Goal: Task Accomplishment & Management: Manage account settings

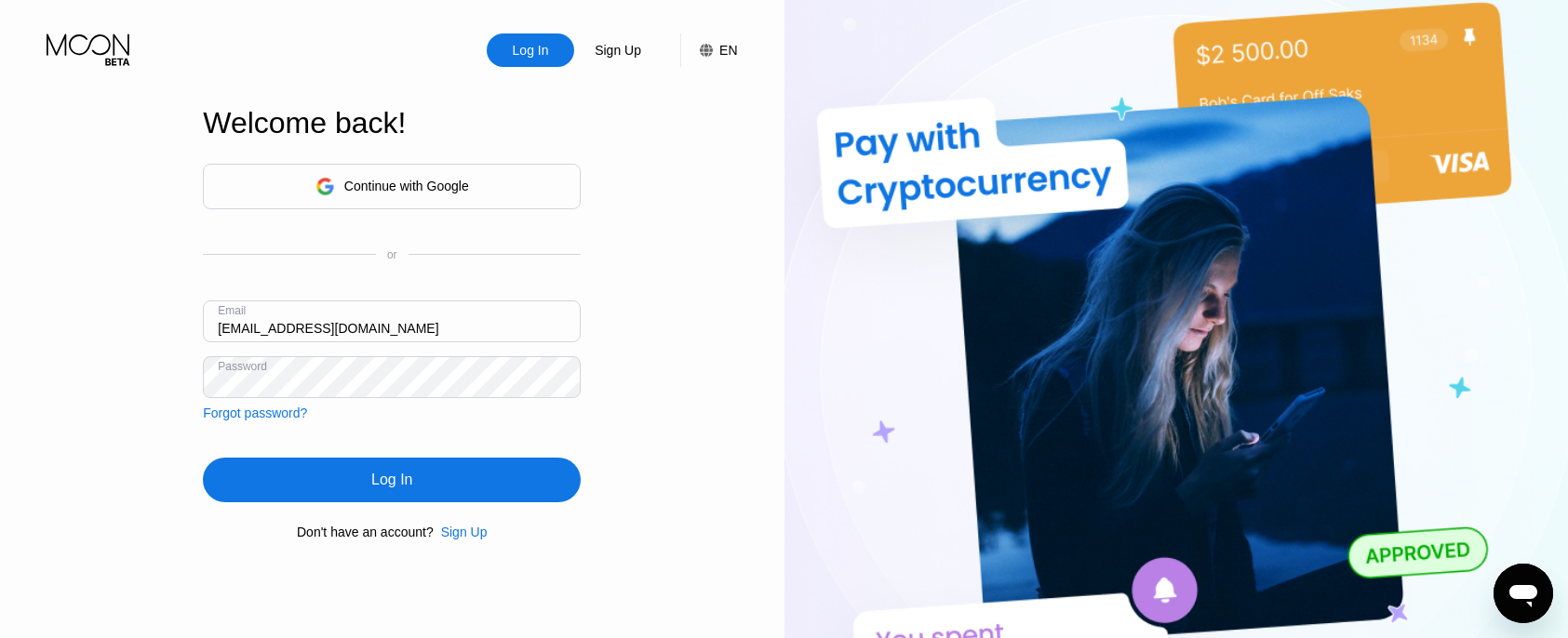
click at [447, 588] on div "Welcome back! Continue with Google or Email [EMAIL_ADDRESS][DOMAIN_NAME] Passwo…" at bounding box center [392, 323] width 377 height 702
click at [319, 326] on input "[EMAIL_ADDRESS][DOMAIN_NAME]" at bounding box center [392, 321] width 377 height 42
paste input "smellyfellyhub"
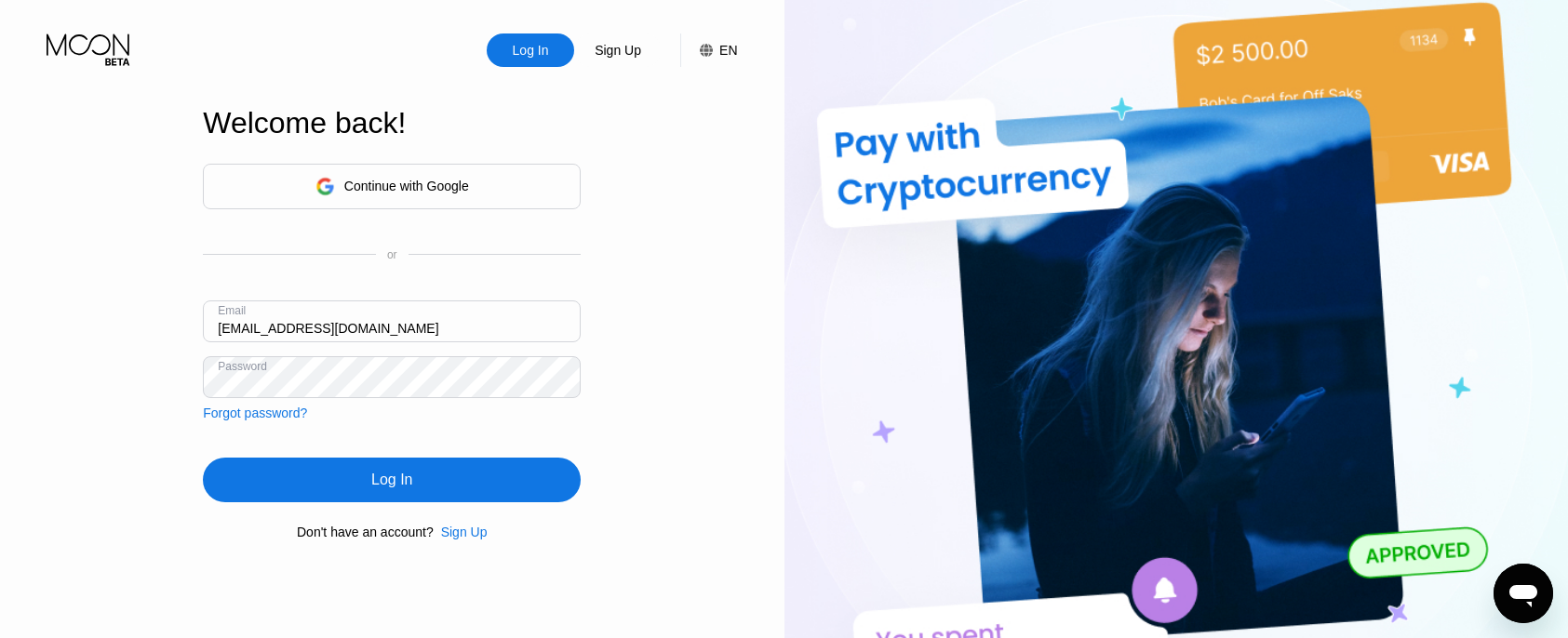
type input "[EMAIL_ADDRESS][DOMAIN_NAME]"
click at [268, 558] on div "Welcome back! Continue with Google or Email [EMAIL_ADDRESS][DOMAIN_NAME] Passwo…" at bounding box center [392, 323] width 377 height 702
click at [361, 482] on div "Log In" at bounding box center [392, 480] width 377 height 45
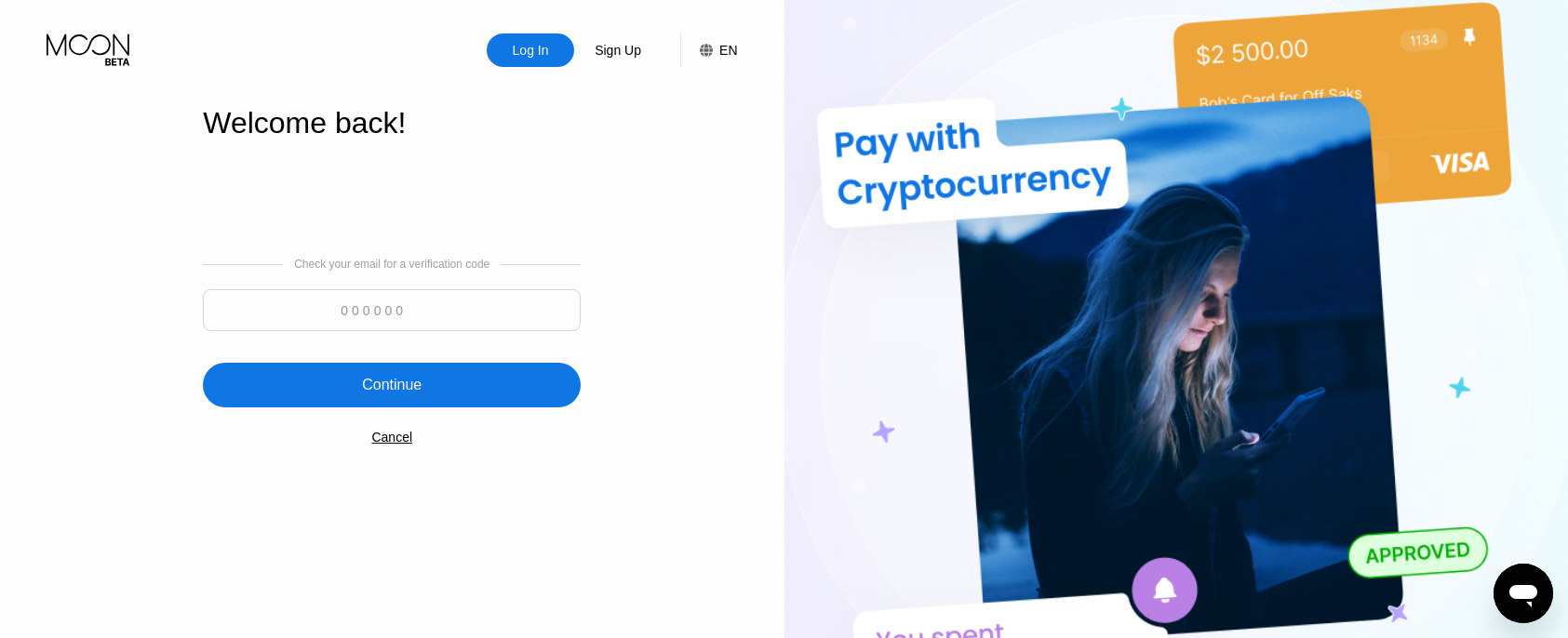
click at [397, 310] on input at bounding box center [392, 310] width 377 height 42
type input "174114"
click at [407, 387] on div "Continue" at bounding box center [392, 385] width 59 height 19
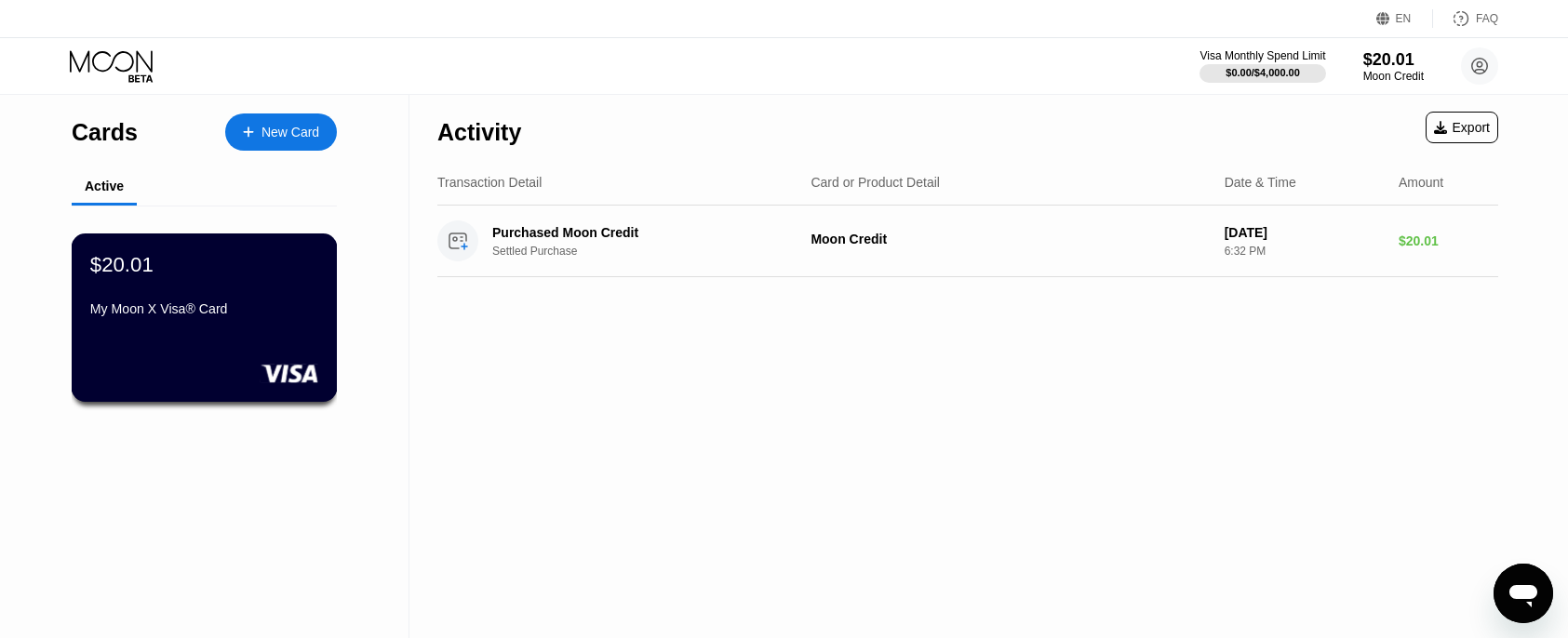
click at [174, 318] on div "My Moon X Visa® Card" at bounding box center [204, 312] width 228 height 23
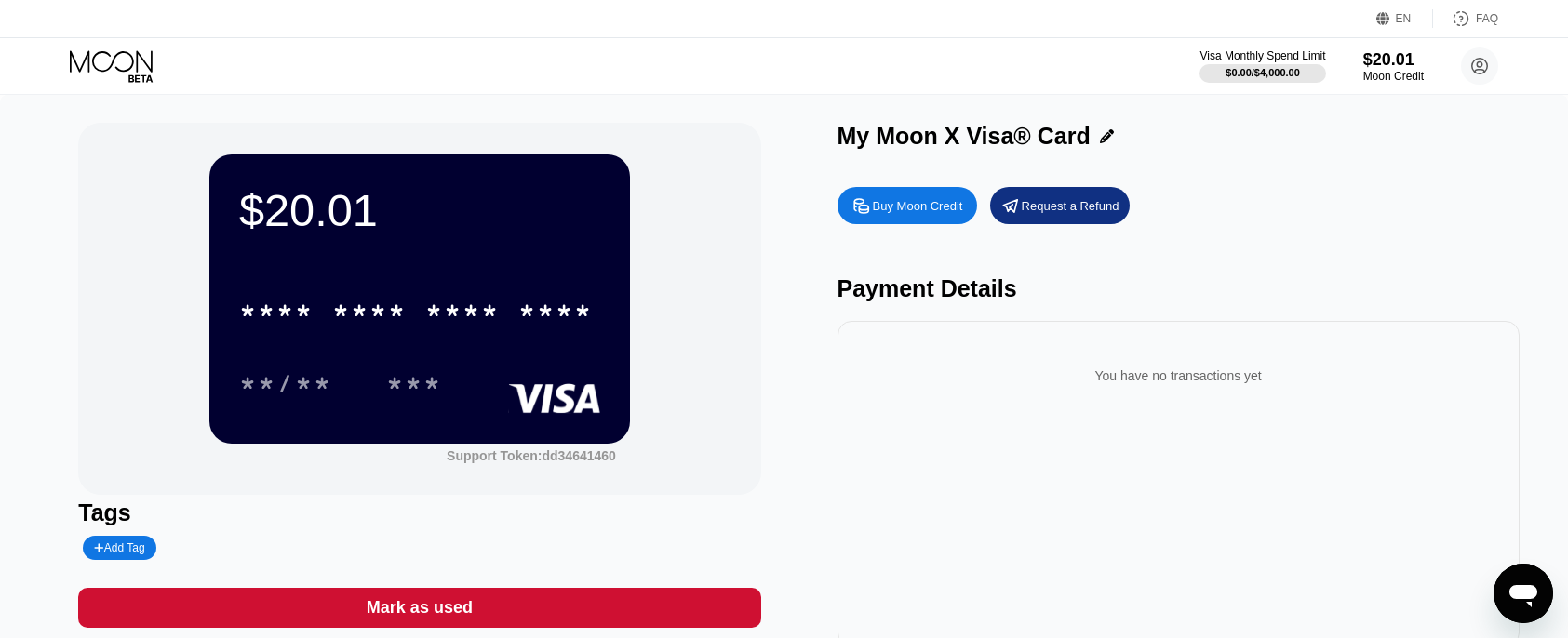
click at [405, 266] on div "$20.01 * * * * * * * * * * * * **** **/** ***" at bounding box center [420, 298] width 421 height 288
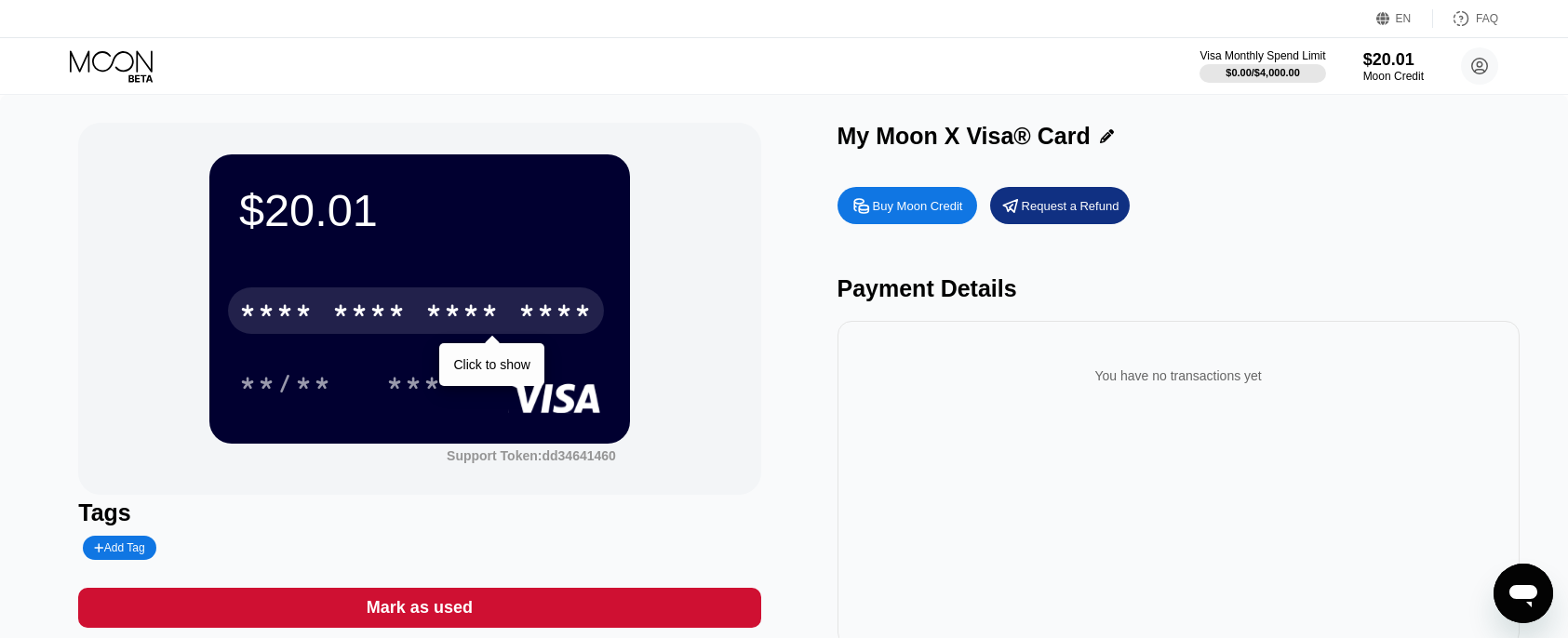
click at [485, 300] on div "* * * *" at bounding box center [462, 313] width 74 height 30
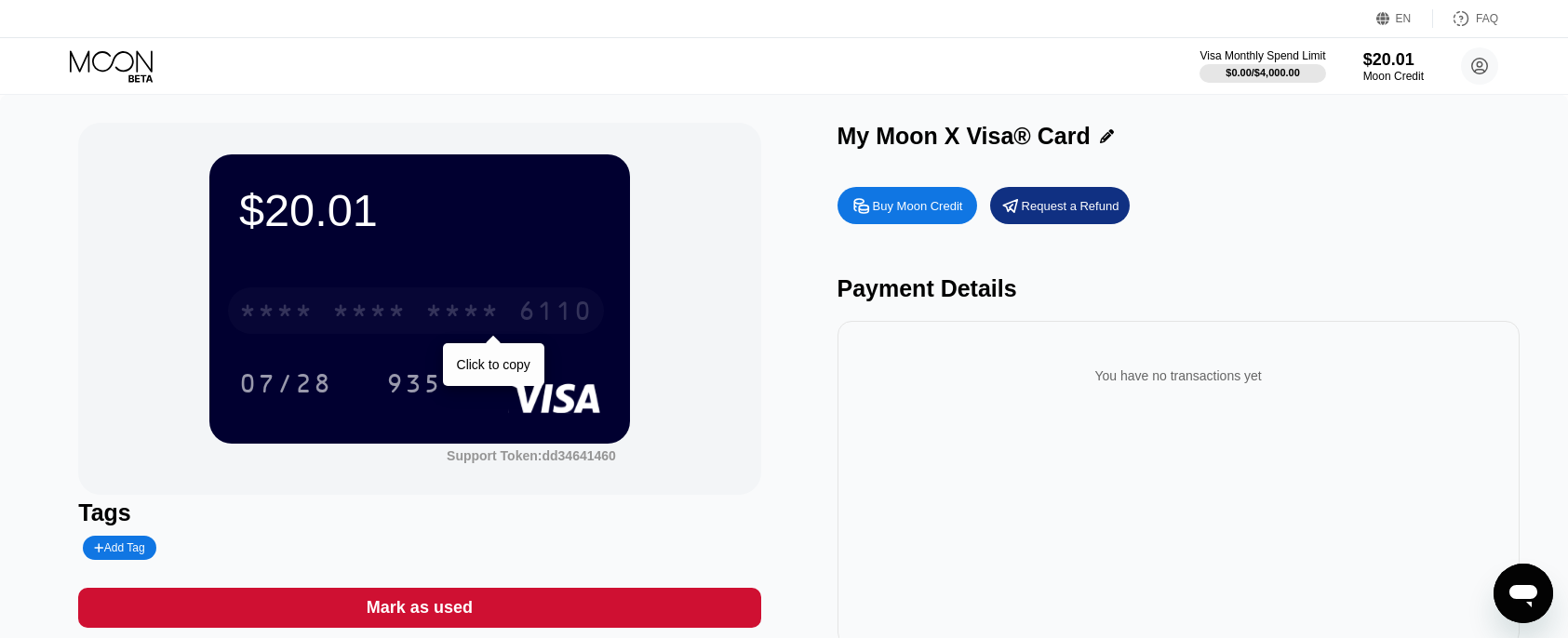
click at [360, 308] on div "* * * *" at bounding box center [369, 313] width 74 height 30
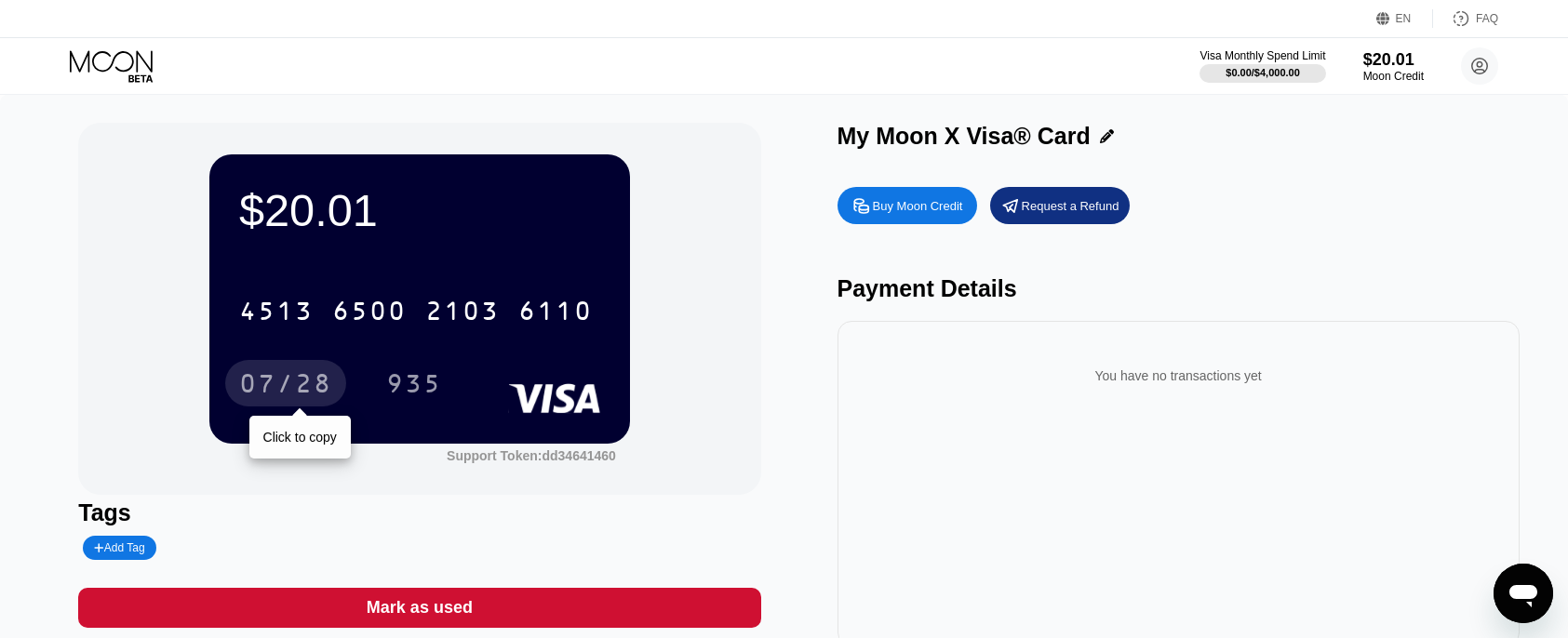
click at [265, 387] on div "07/28" at bounding box center [285, 386] width 93 height 30
click at [526, 231] on div "$20.01" at bounding box center [420, 210] width 361 height 53
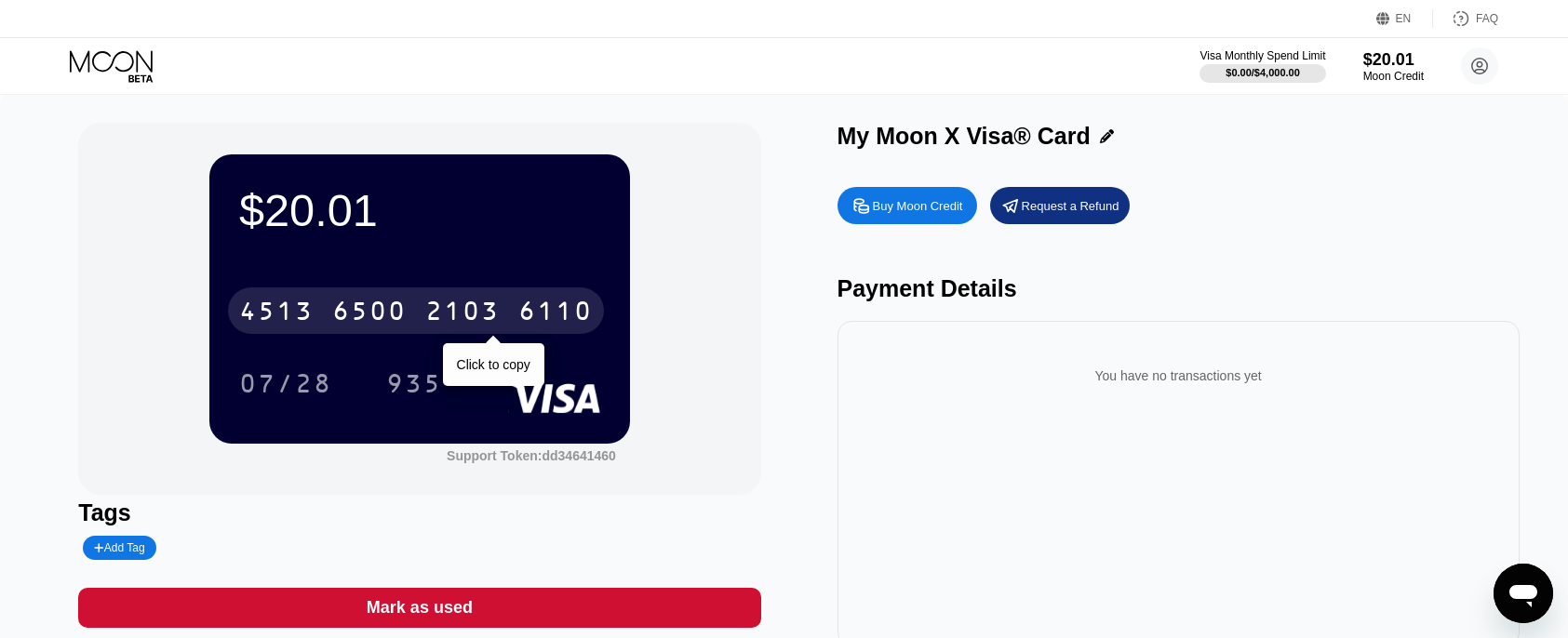
click at [465, 294] on div "[CREDIT_CARD_NUMBER]" at bounding box center [416, 311] width 376 height 47
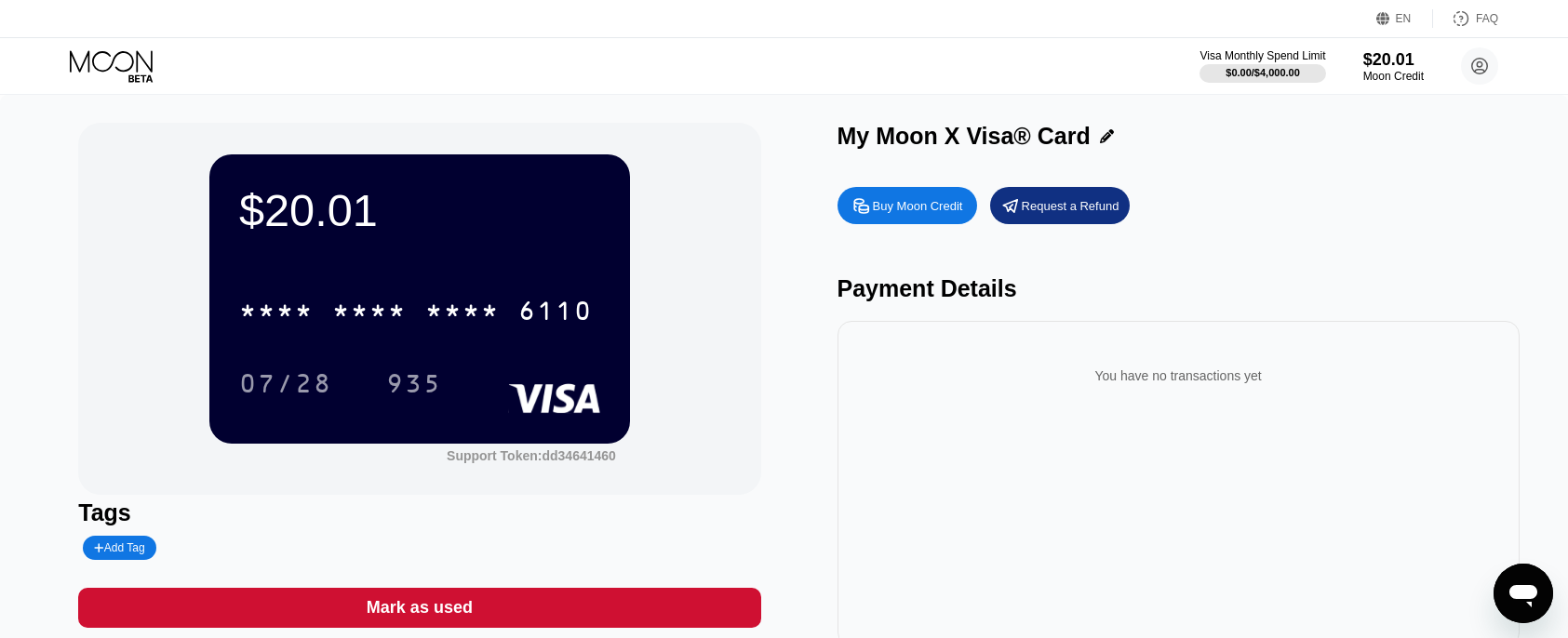
click at [546, 275] on div "* * * * * * * * * * * * 6110" at bounding box center [420, 304] width 361 height 63
click at [449, 398] on div "935" at bounding box center [413, 384] width 84 height 47
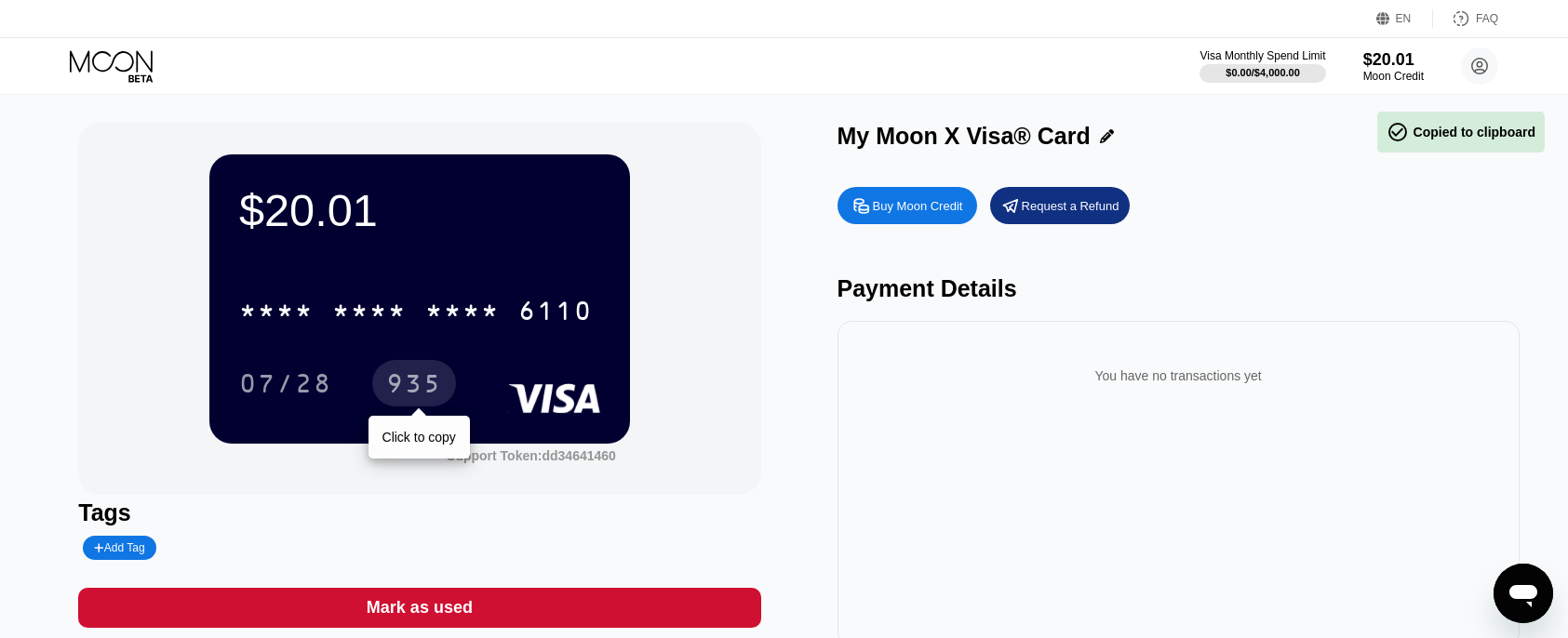
click at [402, 395] on div "935" at bounding box center [413, 386] width 55 height 30
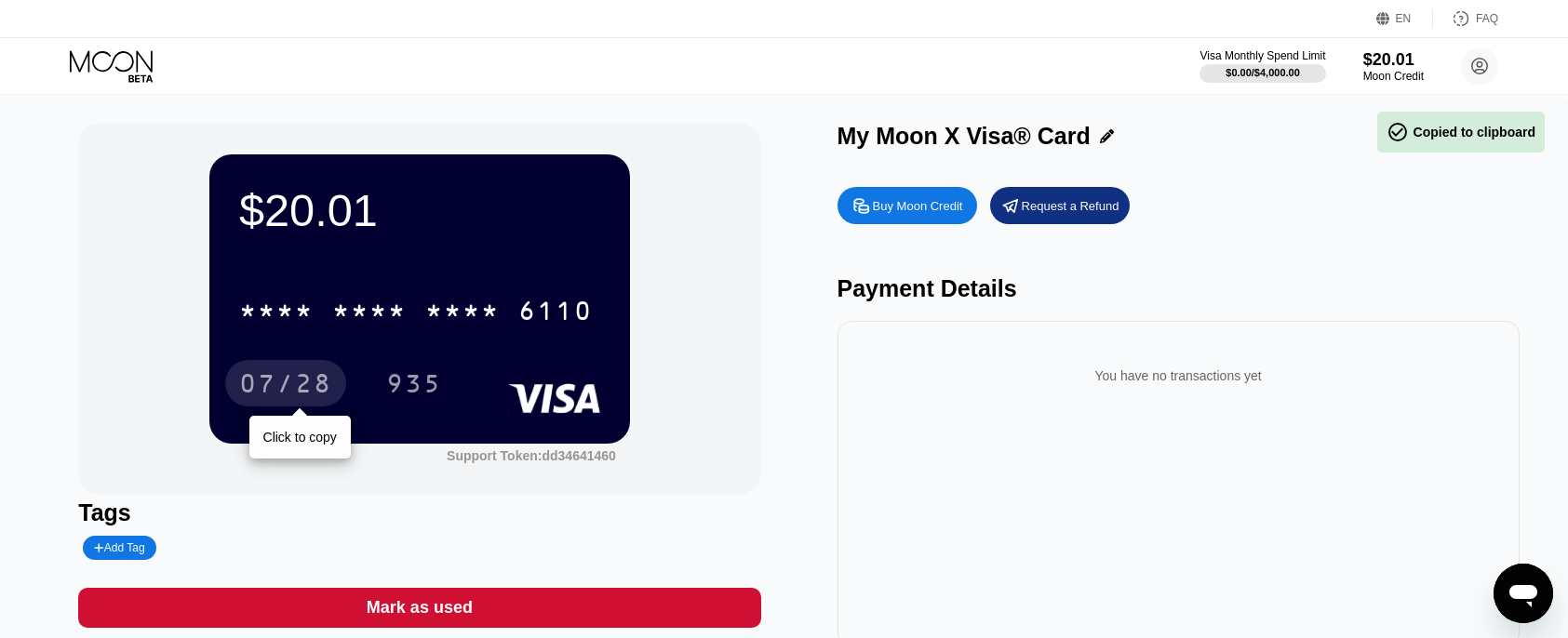
click at [300, 365] on div "07/28" at bounding box center [285, 384] width 121 height 47
click at [123, 71] on icon at bounding box center [111, 61] width 83 height 22
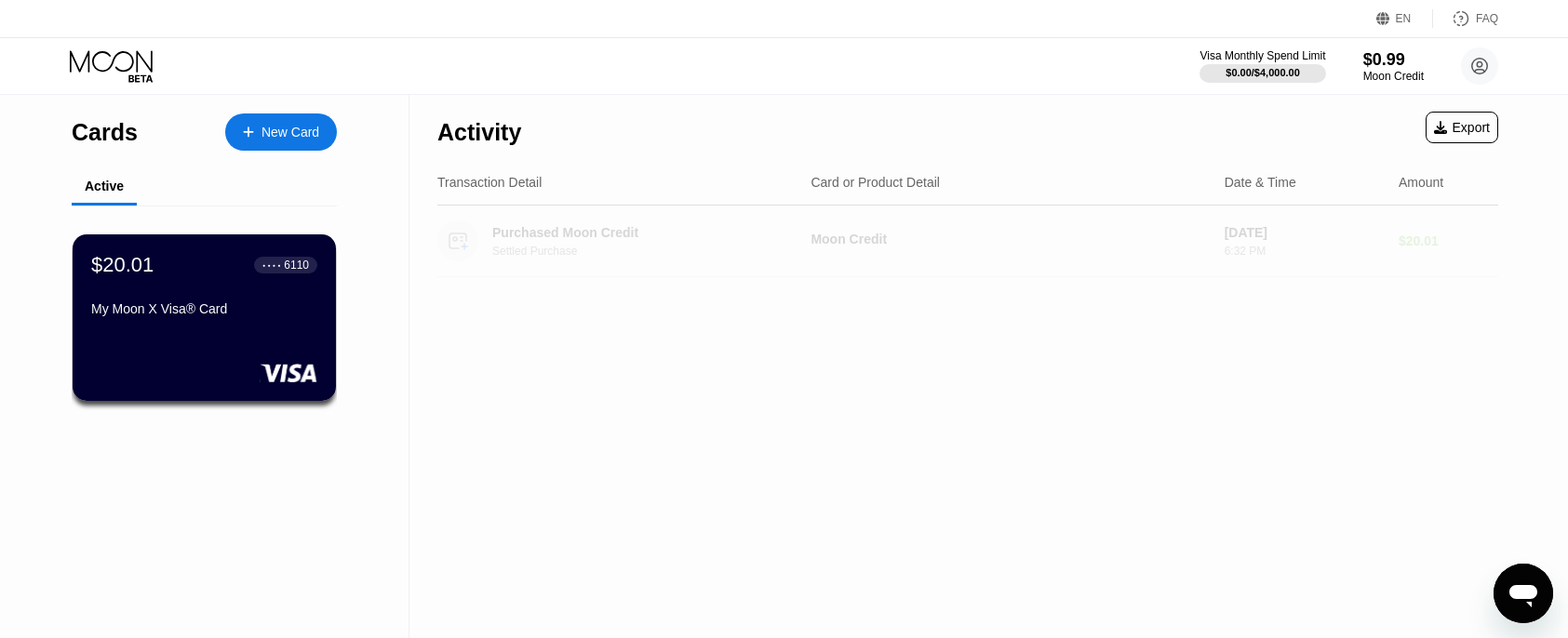
click at [542, 251] on div "Settled Purchase" at bounding box center [653, 251] width 323 height 13
click at [459, 242] on circle at bounding box center [458, 241] width 41 height 41
click at [542, 250] on div "Settled Purchase" at bounding box center [653, 251] width 323 height 13
click at [574, 345] on div "Activity Export Transaction Detail Card or Product Detail Date & Time Amount Pu…" at bounding box center [967, 366] width 1116 height 543
